Goal: Task Accomplishment & Management: Manage account settings

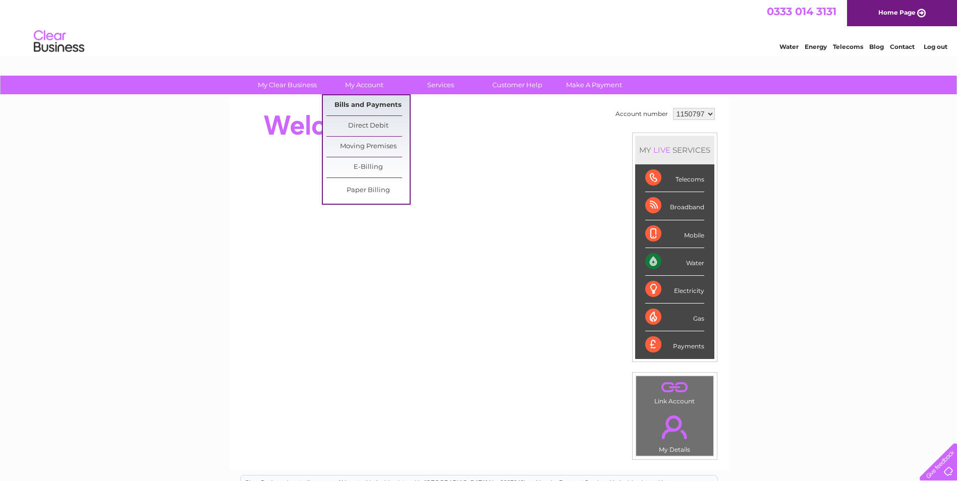
click at [365, 102] on link "Bills and Payments" at bounding box center [367, 105] width 83 height 20
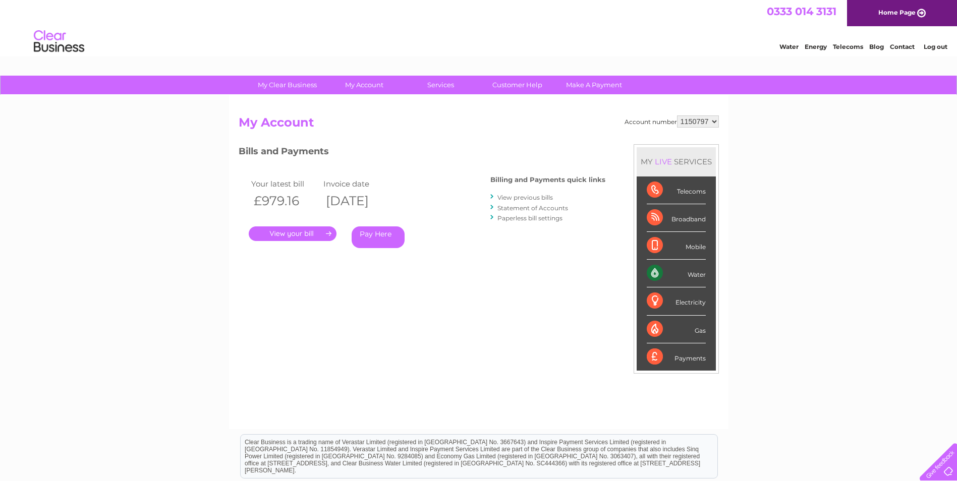
click at [287, 231] on link "." at bounding box center [293, 233] width 88 height 15
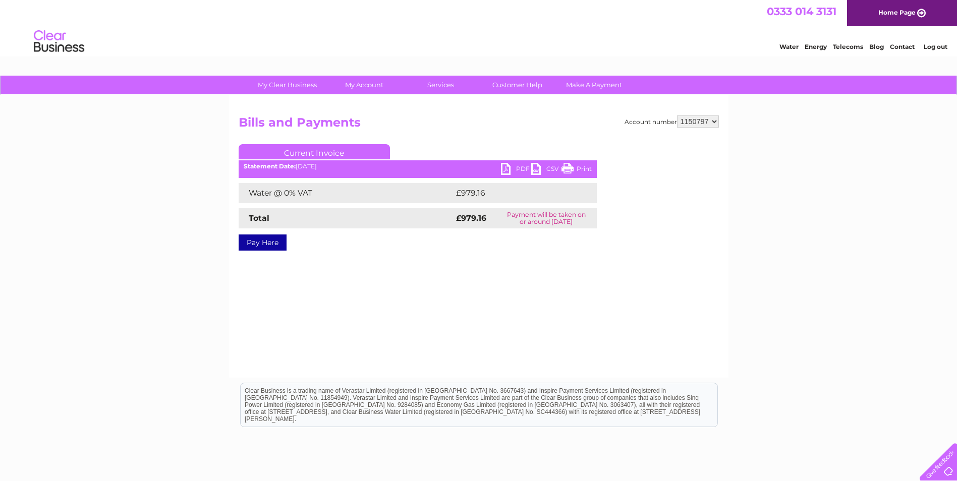
click at [502, 171] on link "PDF" at bounding box center [516, 170] width 30 height 15
